Goal: Task Accomplishment & Management: Complete application form

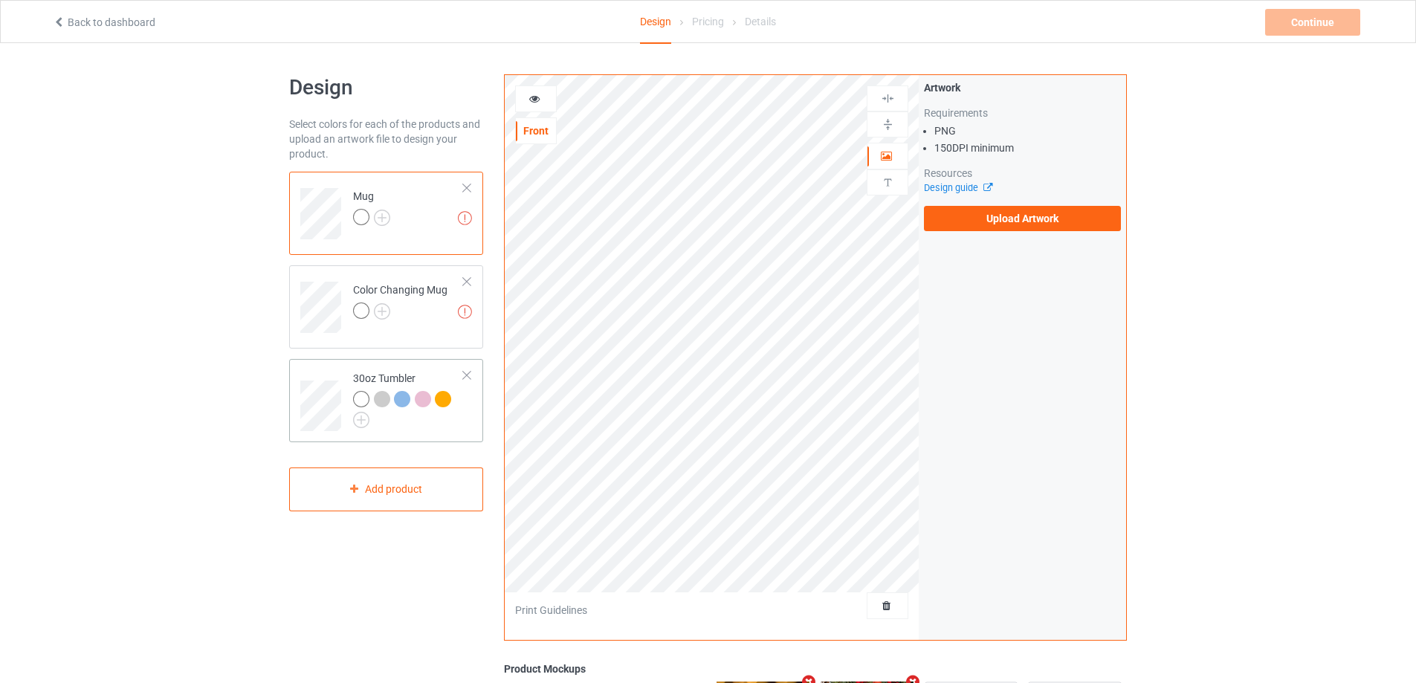
click at [305, 372] on td at bounding box center [322, 400] width 45 height 71
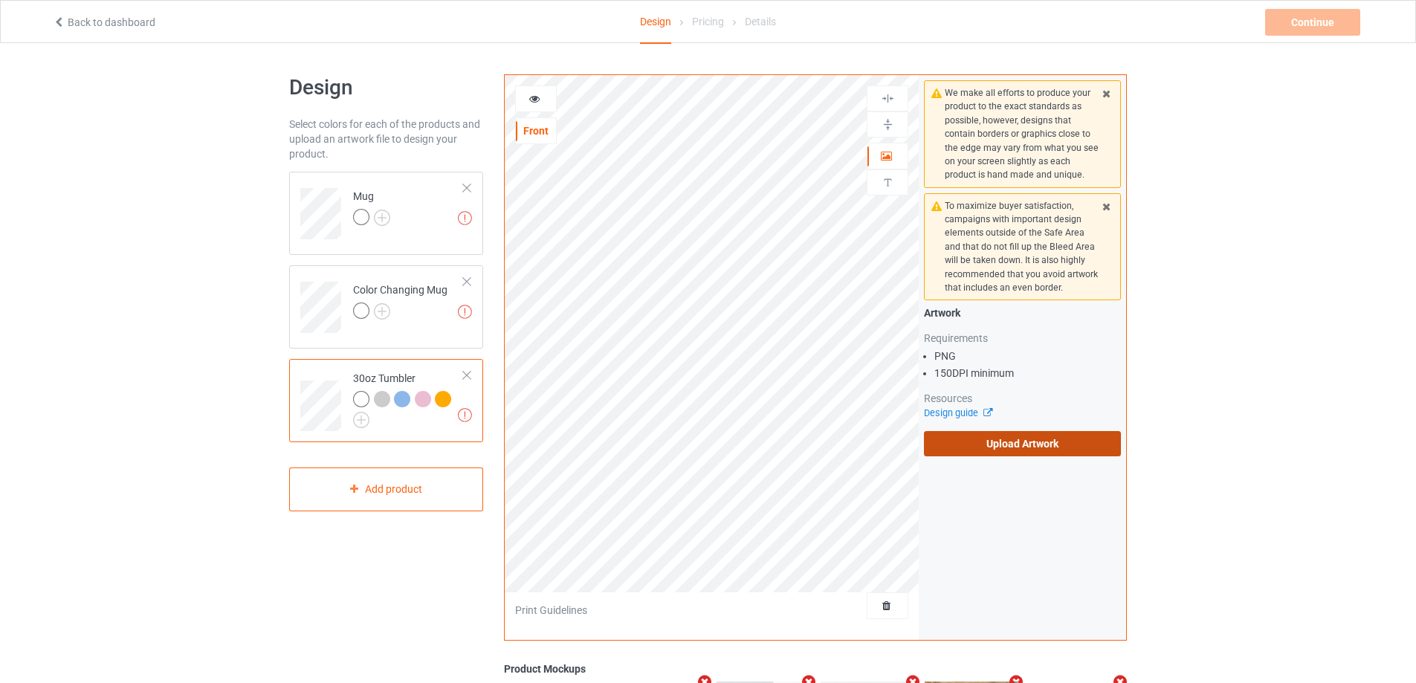
click at [966, 445] on label "Upload Artwork" at bounding box center [1022, 443] width 197 height 25
click at [0, 0] on input "Upload Artwork" at bounding box center [0, 0] width 0 height 0
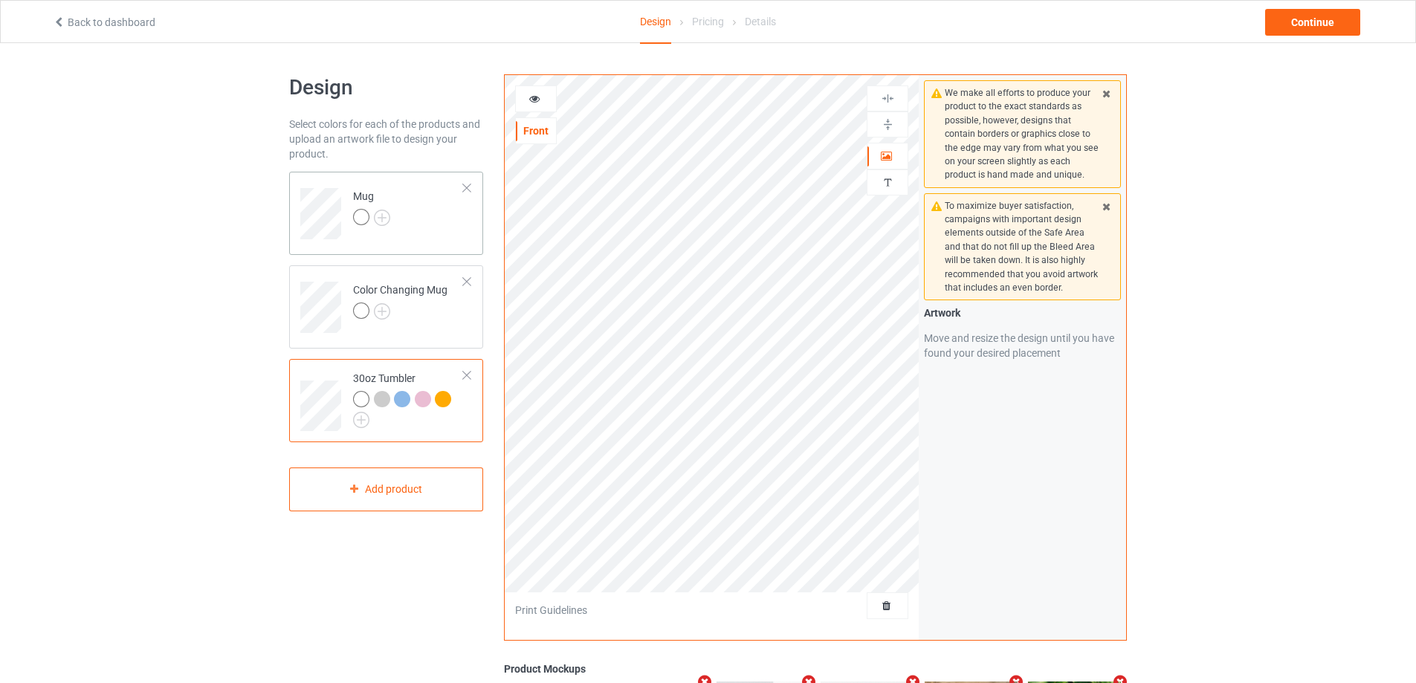
click at [439, 232] on td "Mug" at bounding box center [408, 209] width 127 height 62
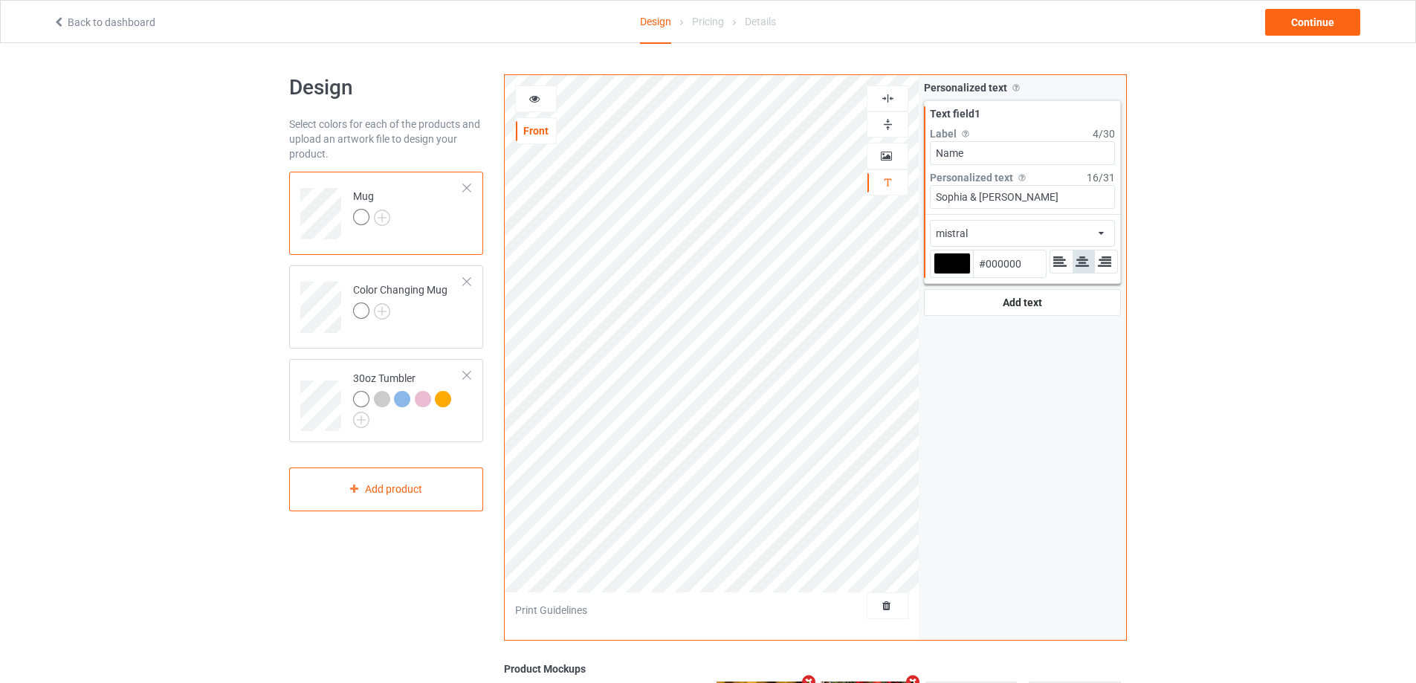
click at [535, 99] on icon at bounding box center [535, 96] width 13 height 10
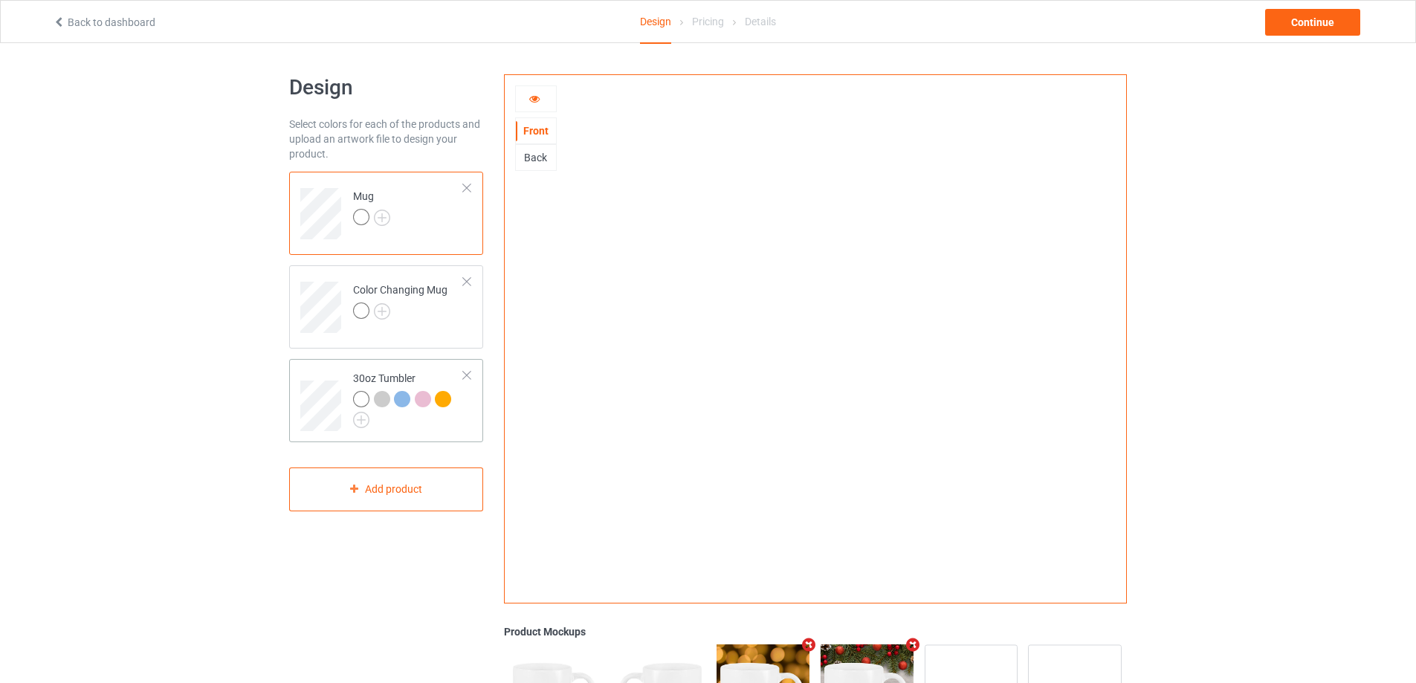
click at [318, 376] on td at bounding box center [322, 400] width 45 height 71
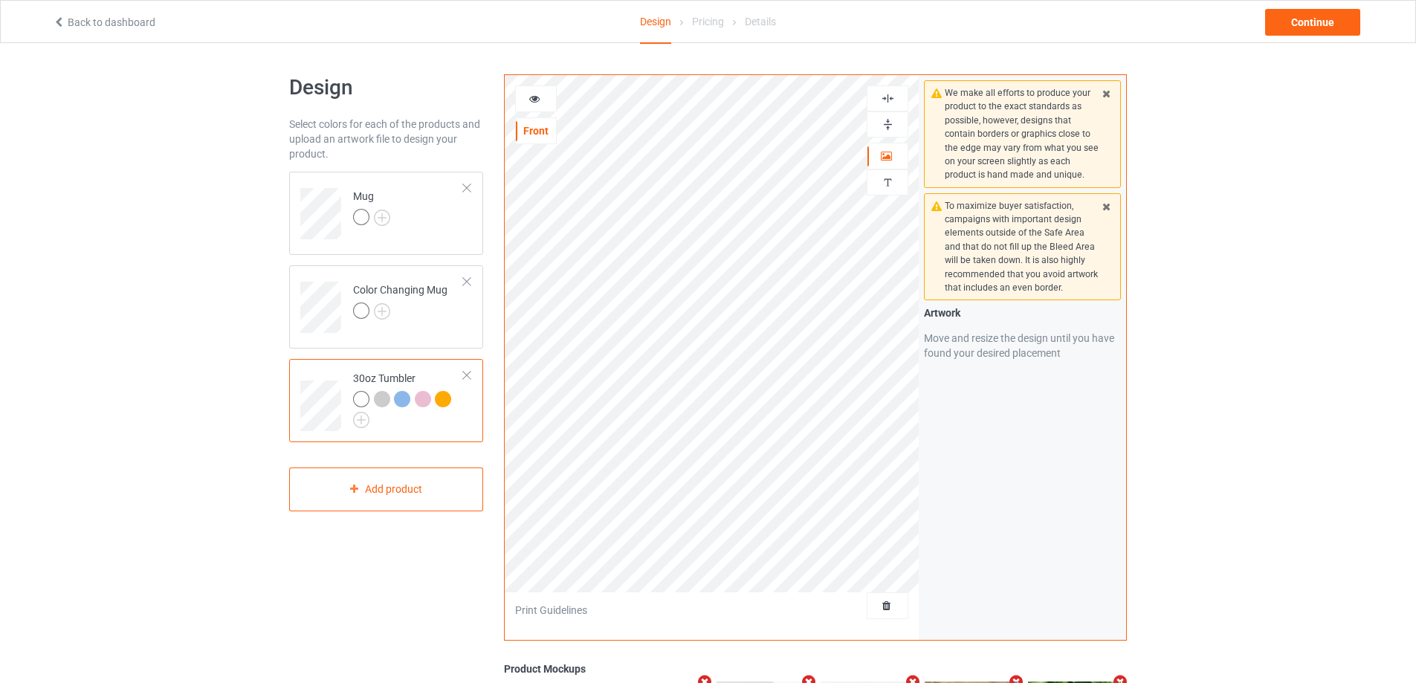
click at [538, 102] on icon at bounding box center [535, 96] width 13 height 10
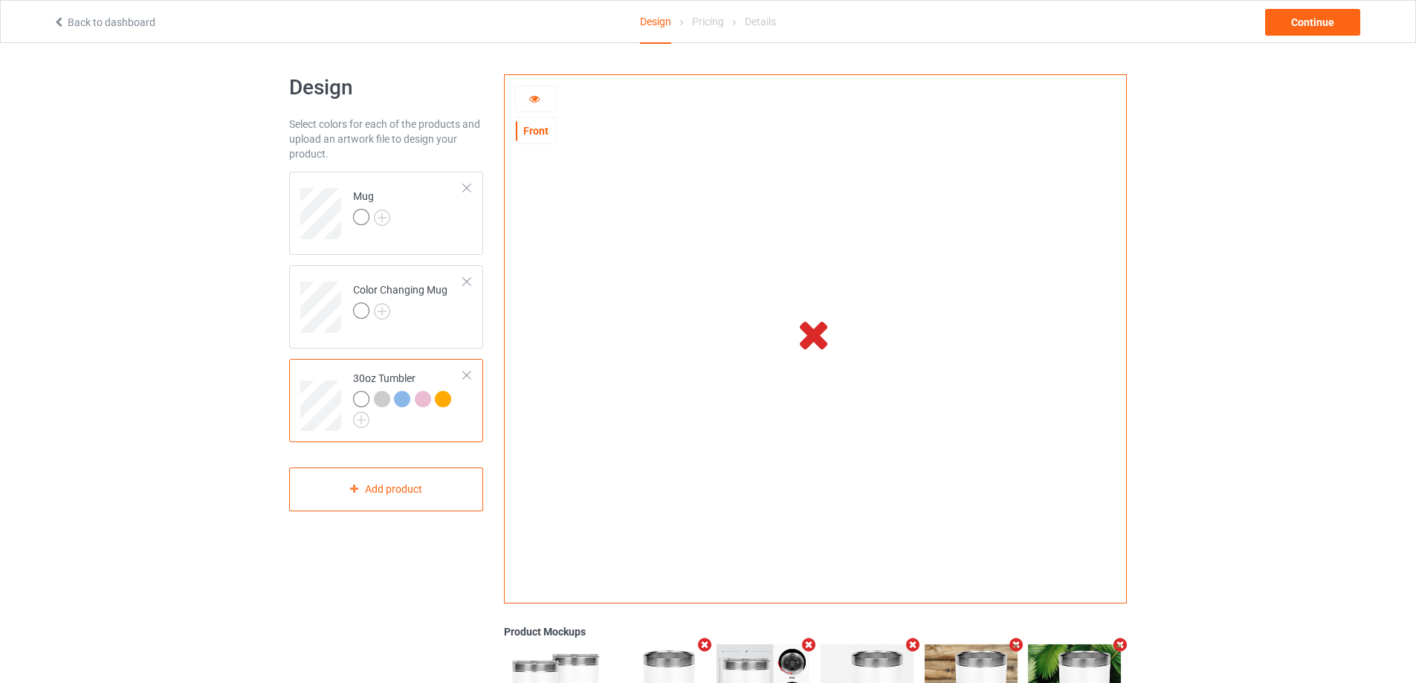
click at [549, 93] on div at bounding box center [536, 98] width 40 height 15
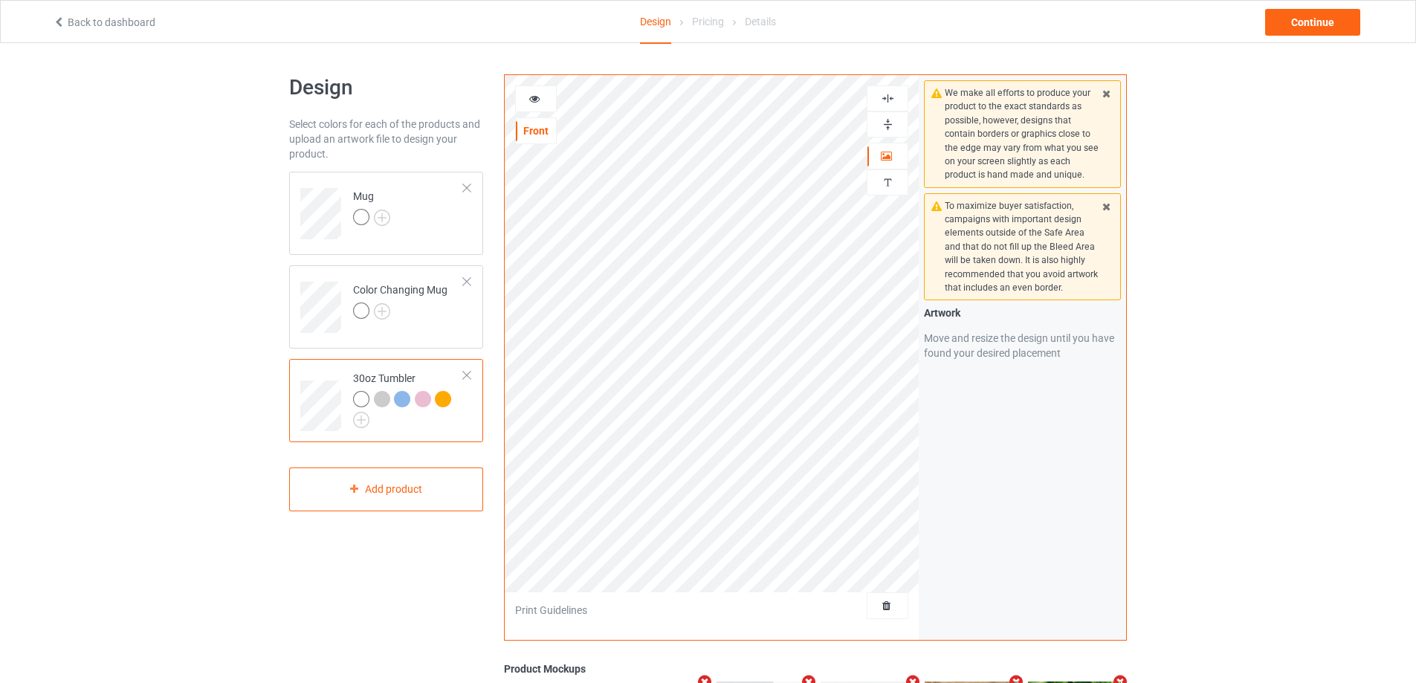
click at [540, 96] on icon at bounding box center [535, 96] width 13 height 10
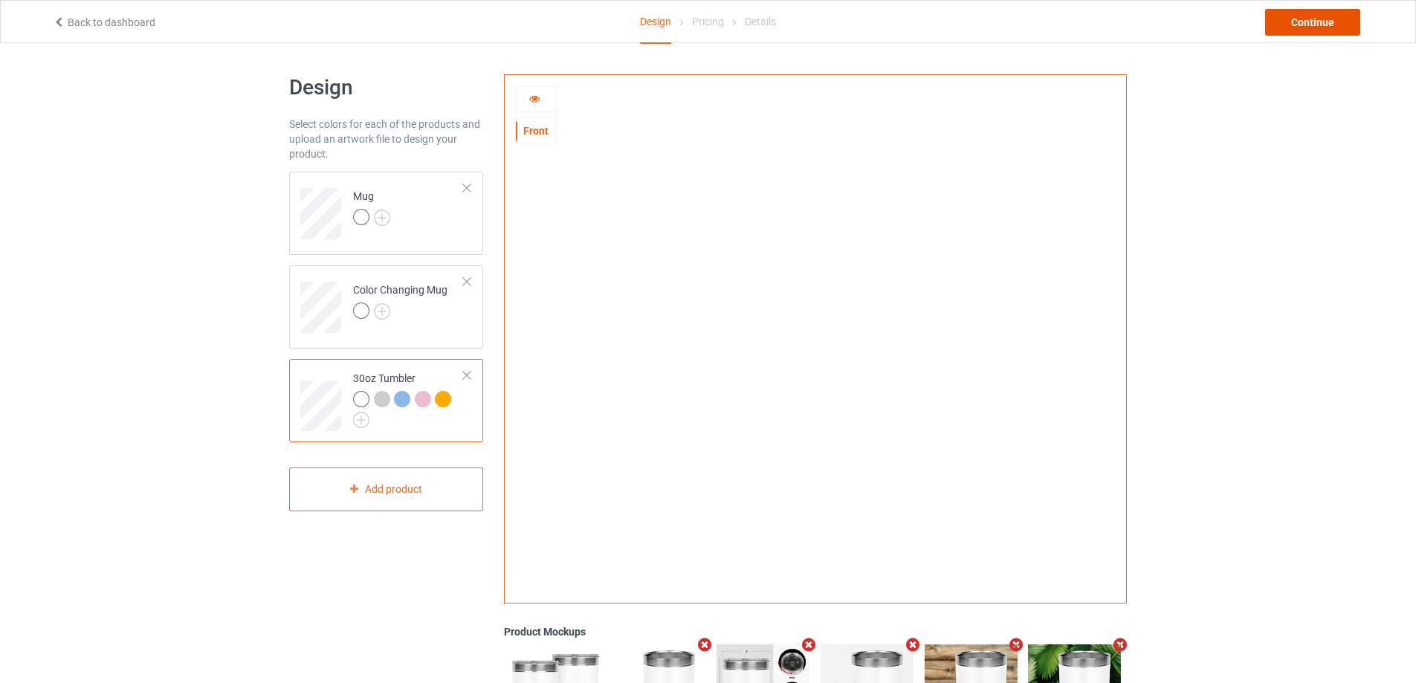
click at [1294, 22] on div "Continue" at bounding box center [1312, 22] width 95 height 27
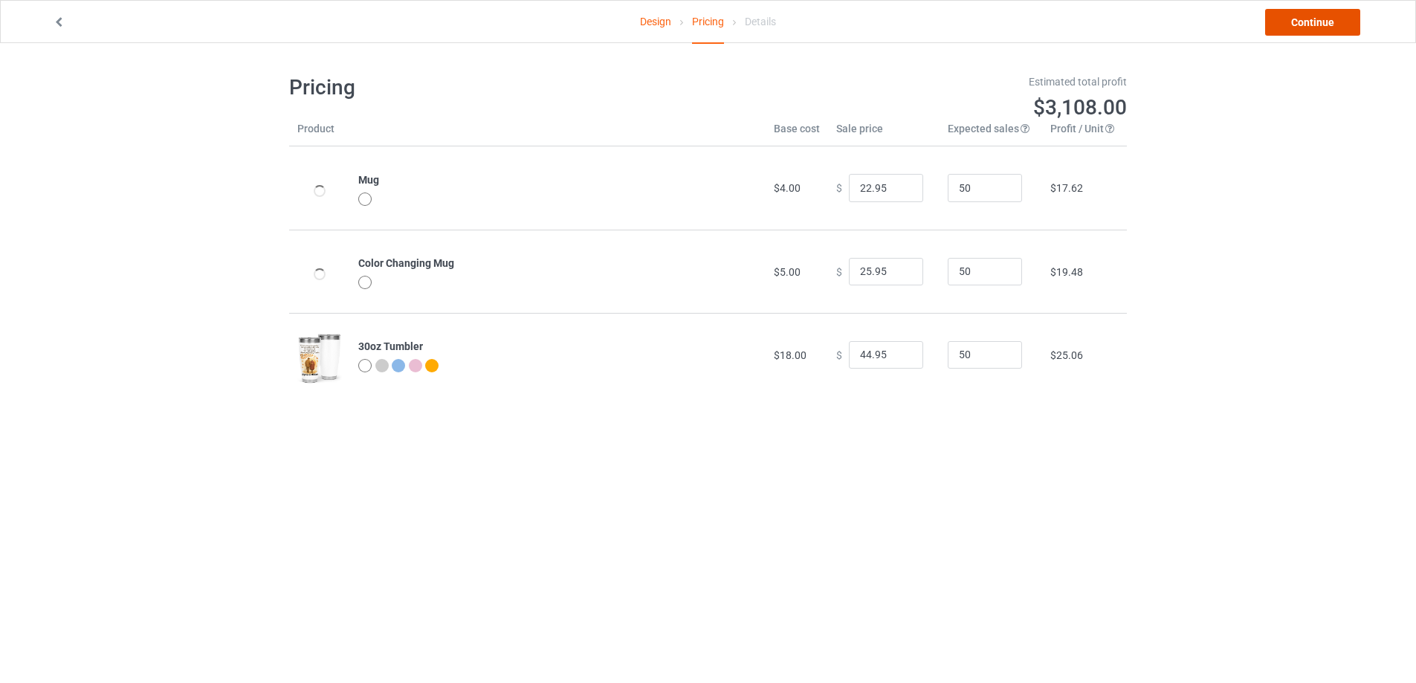
click at [1294, 22] on link "Continue" at bounding box center [1312, 22] width 95 height 27
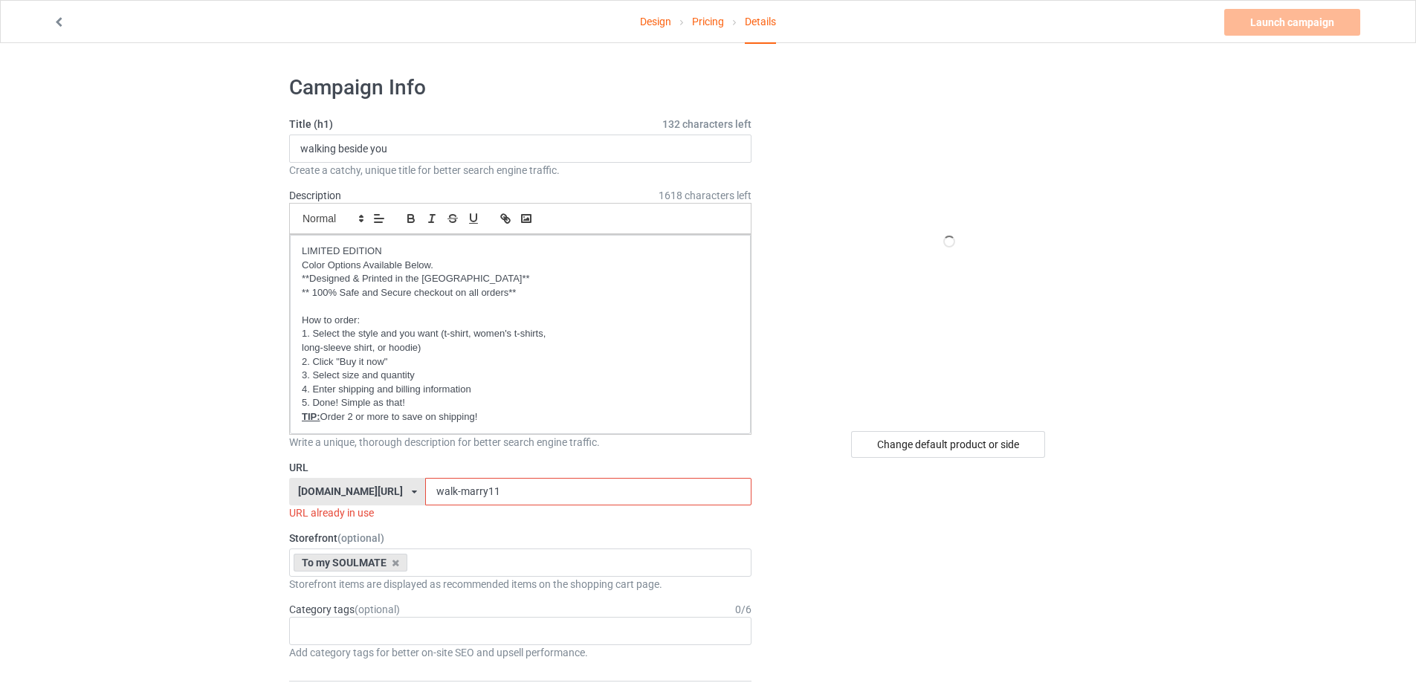
click at [497, 492] on input "walk-marry11" at bounding box center [588, 492] width 326 height 28
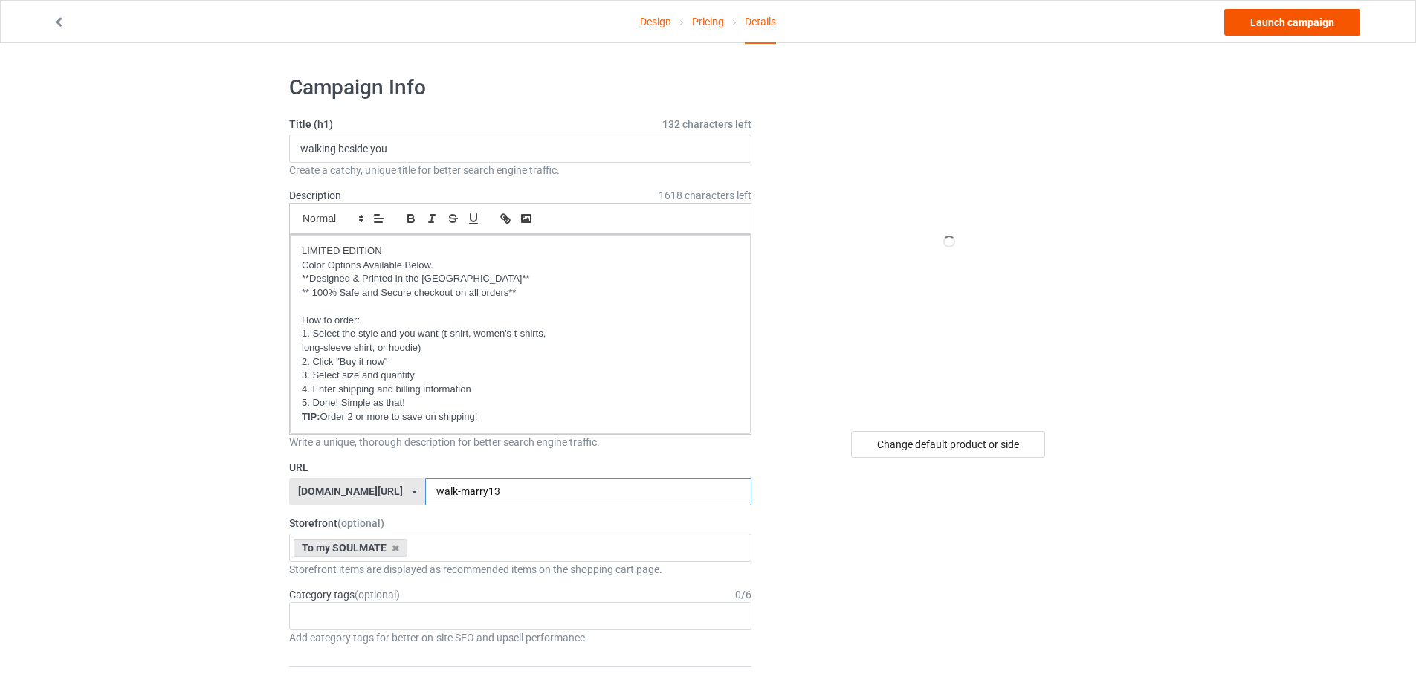
type input "walk-marry13"
click at [1268, 24] on link "Launch campaign" at bounding box center [1293, 22] width 136 height 27
